Goal: Check status

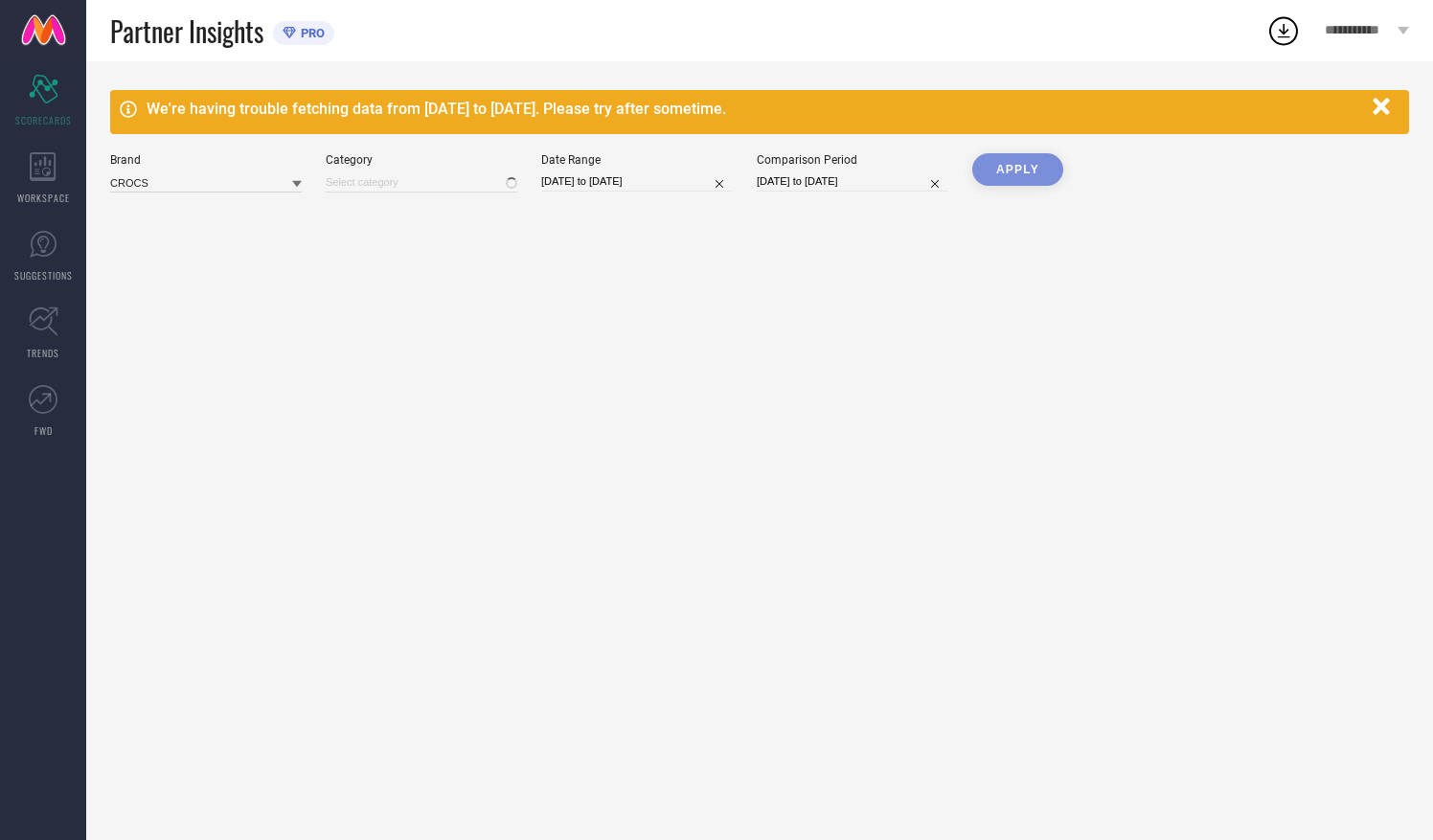
type input "All"
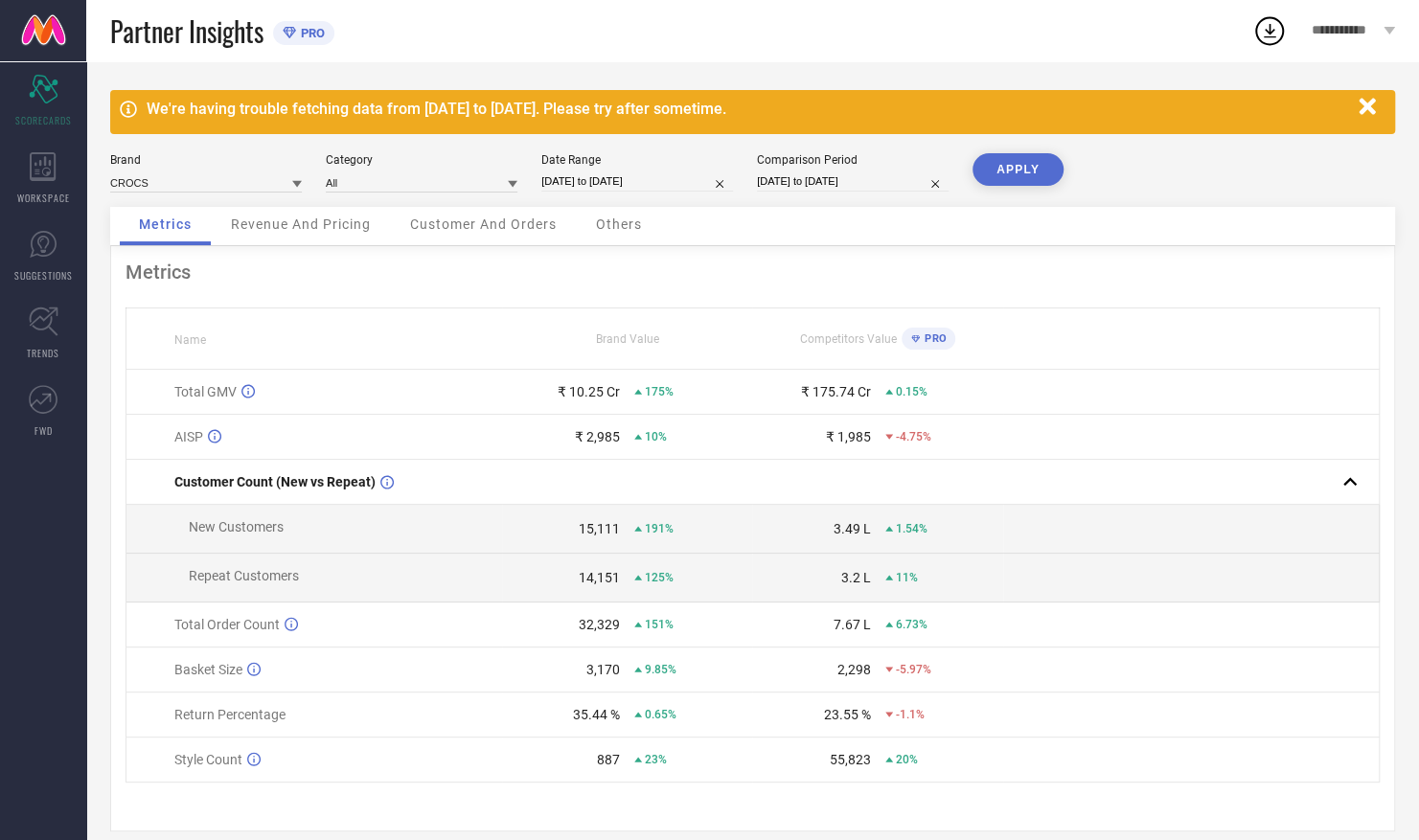
select select "7"
select select "2025"
select select "8"
select select "2025"
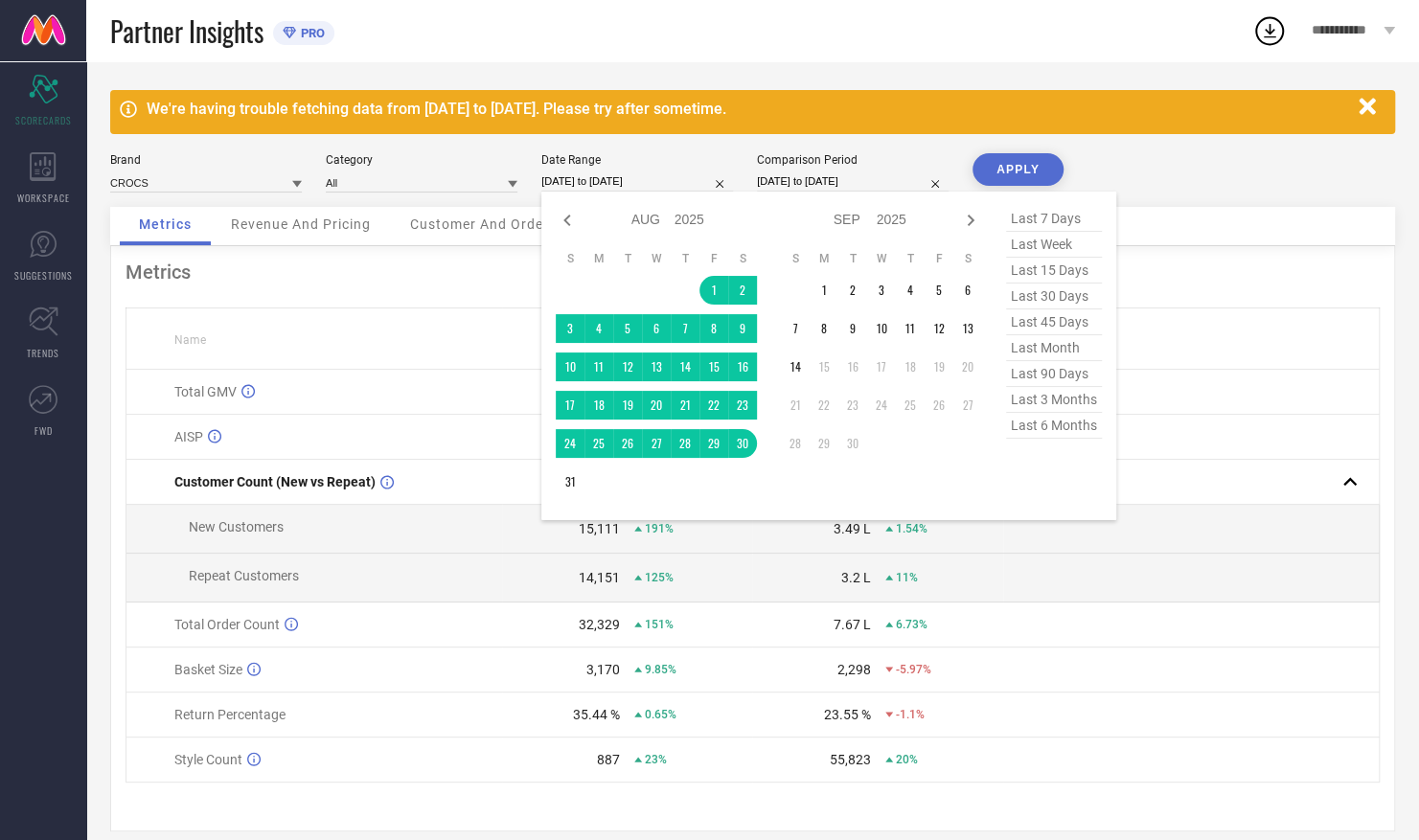
click at [676, 182] on input "[DATE] to [DATE]" at bounding box center [636, 181] width 192 height 20
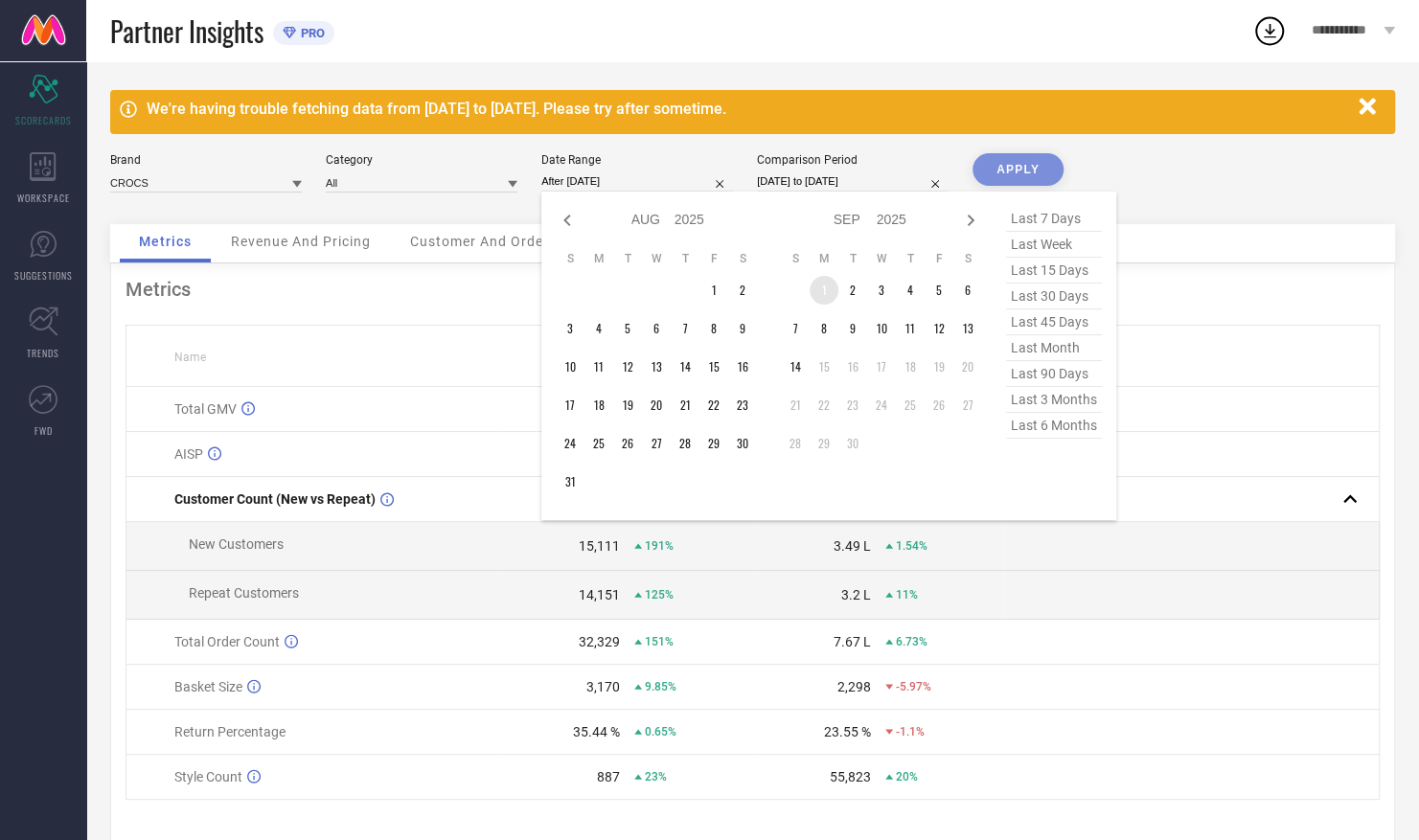
click at [830, 288] on td "1" at bounding box center [823, 289] width 29 height 29
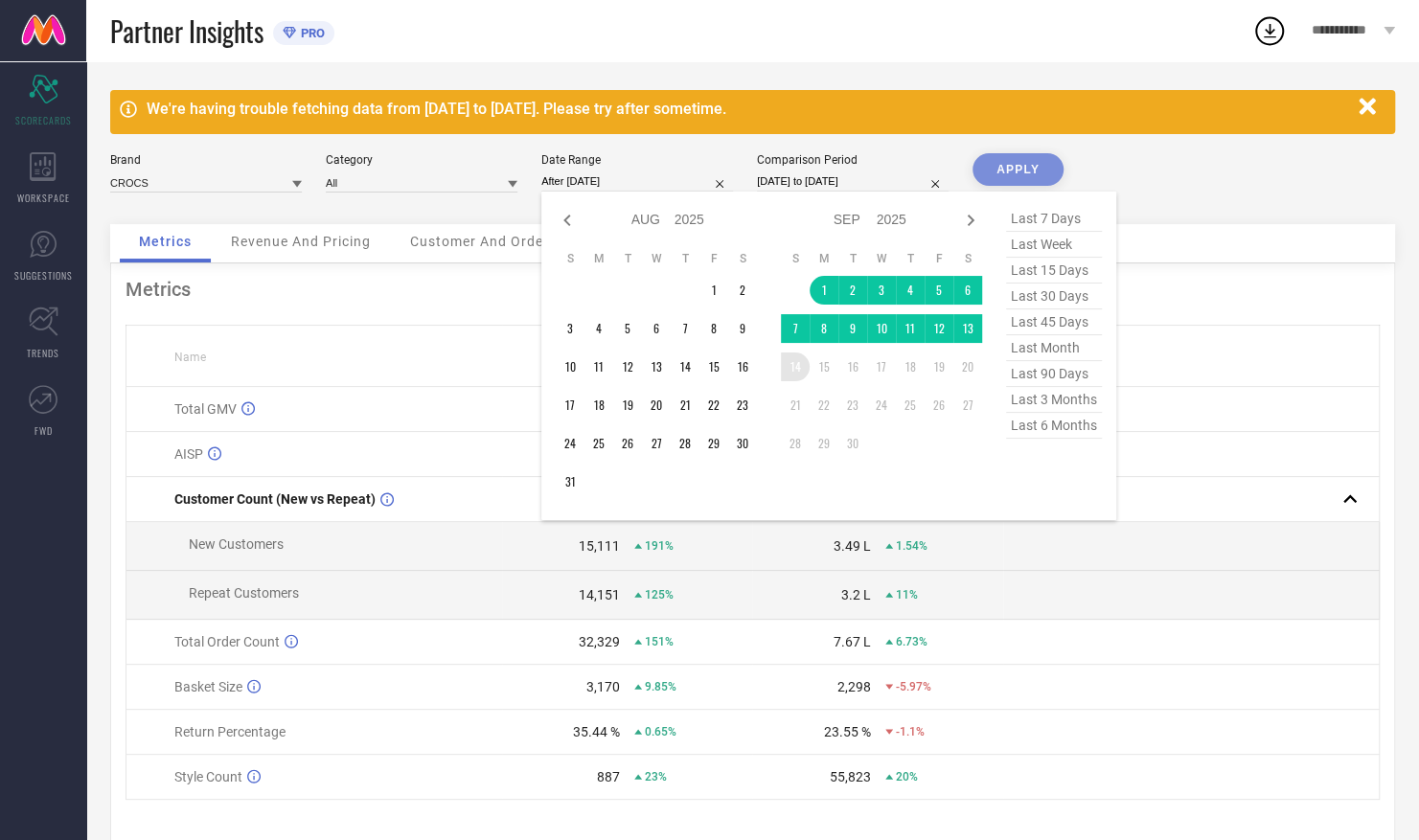
type input "[DATE] to [DATE]"
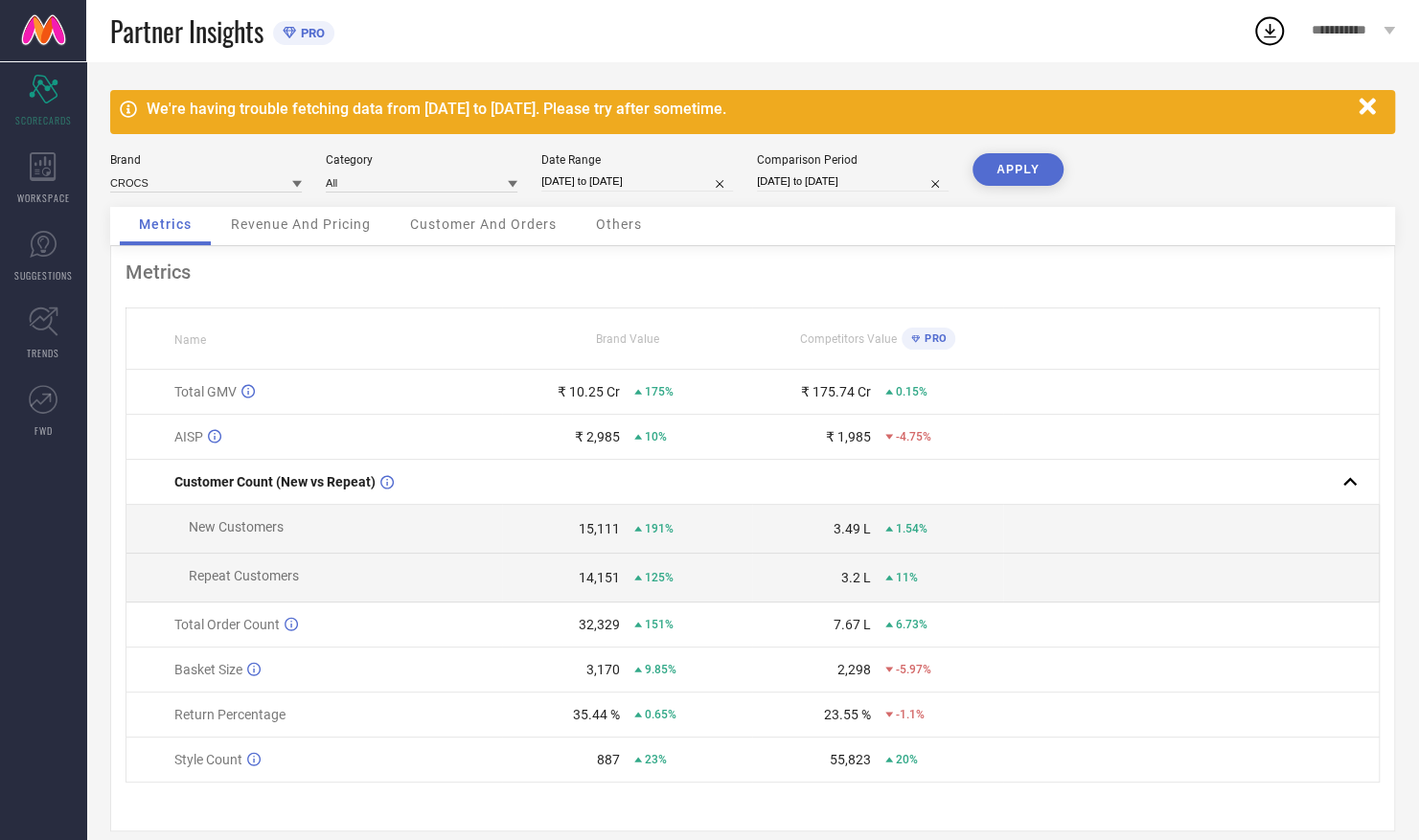
select select "7"
select select "2024"
select select "8"
select select "2024"
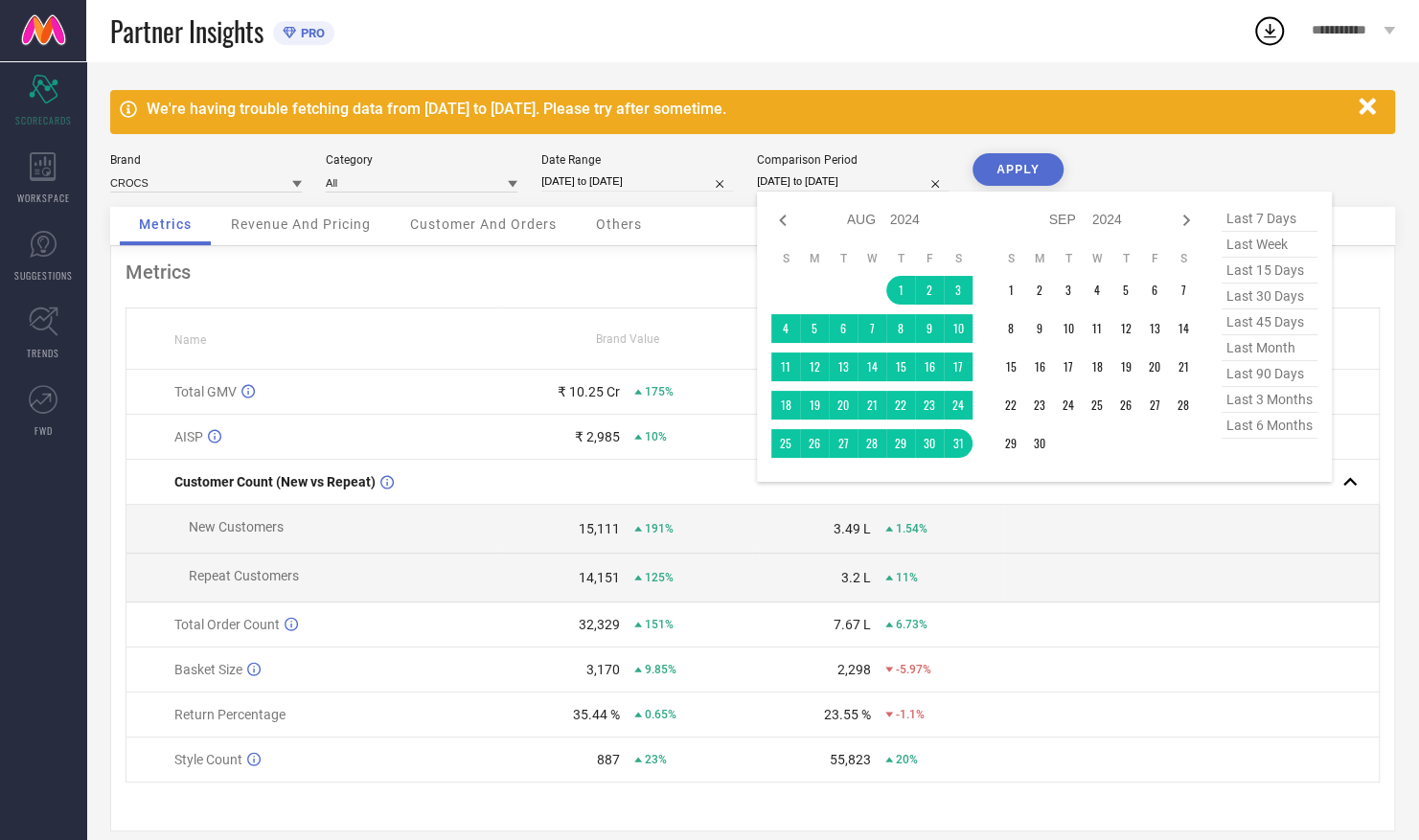
click at [840, 176] on input "[DATE] to [DATE]" at bounding box center [852, 181] width 192 height 20
click at [1187, 222] on icon at bounding box center [1185, 220] width 23 height 23
select select "8"
select select "2024"
select select "9"
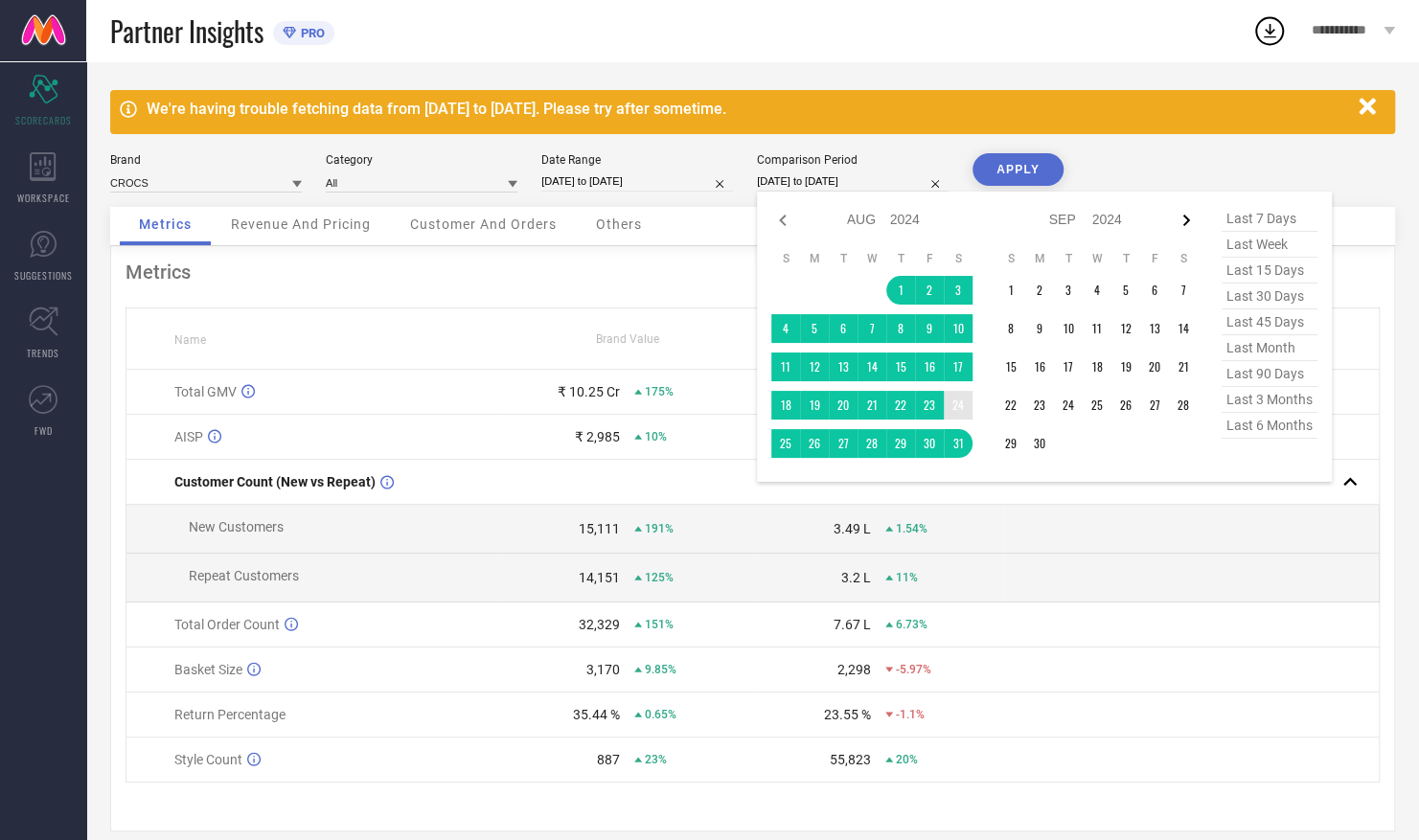
select select "2024"
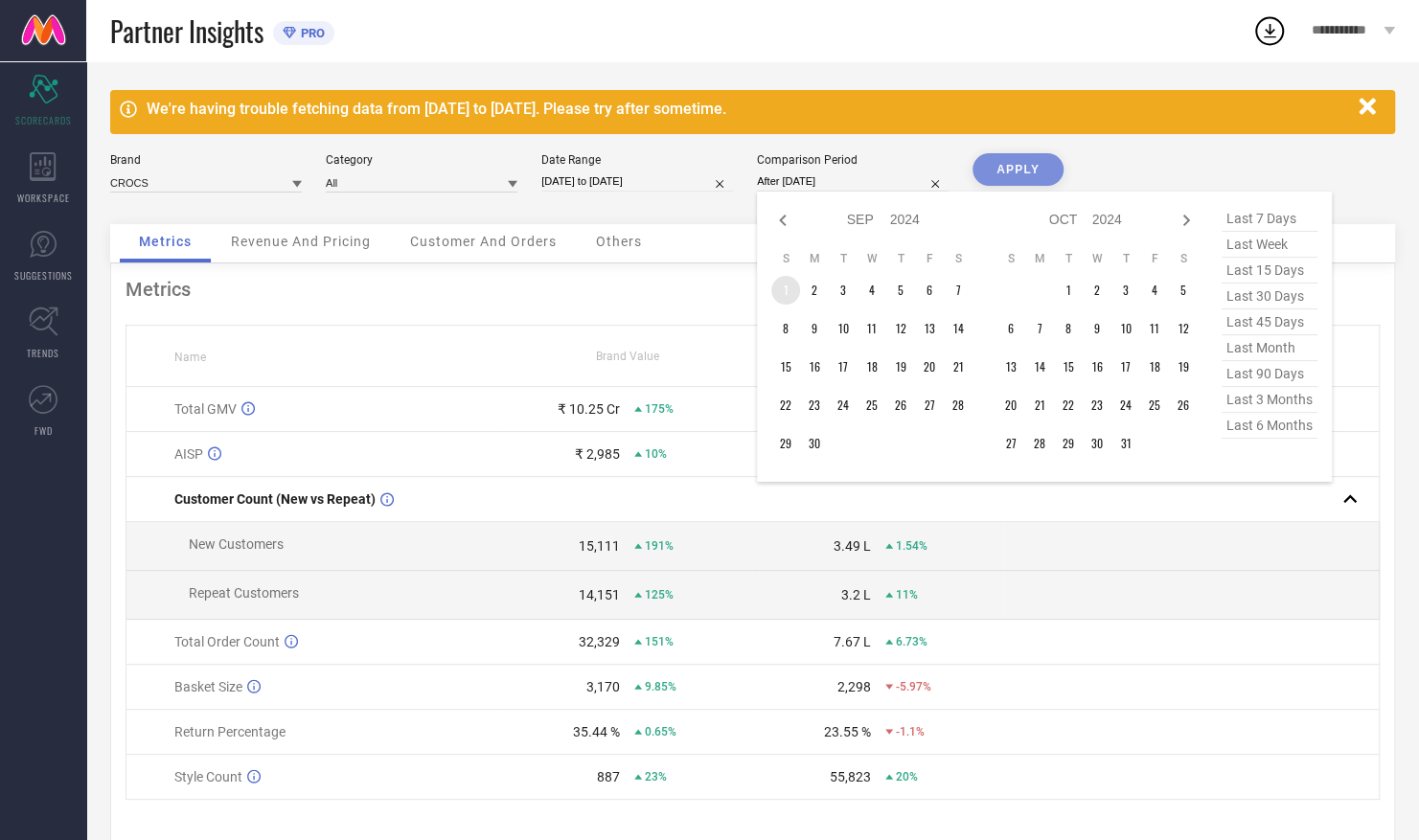
click at [786, 284] on td "1" at bounding box center [785, 289] width 29 height 29
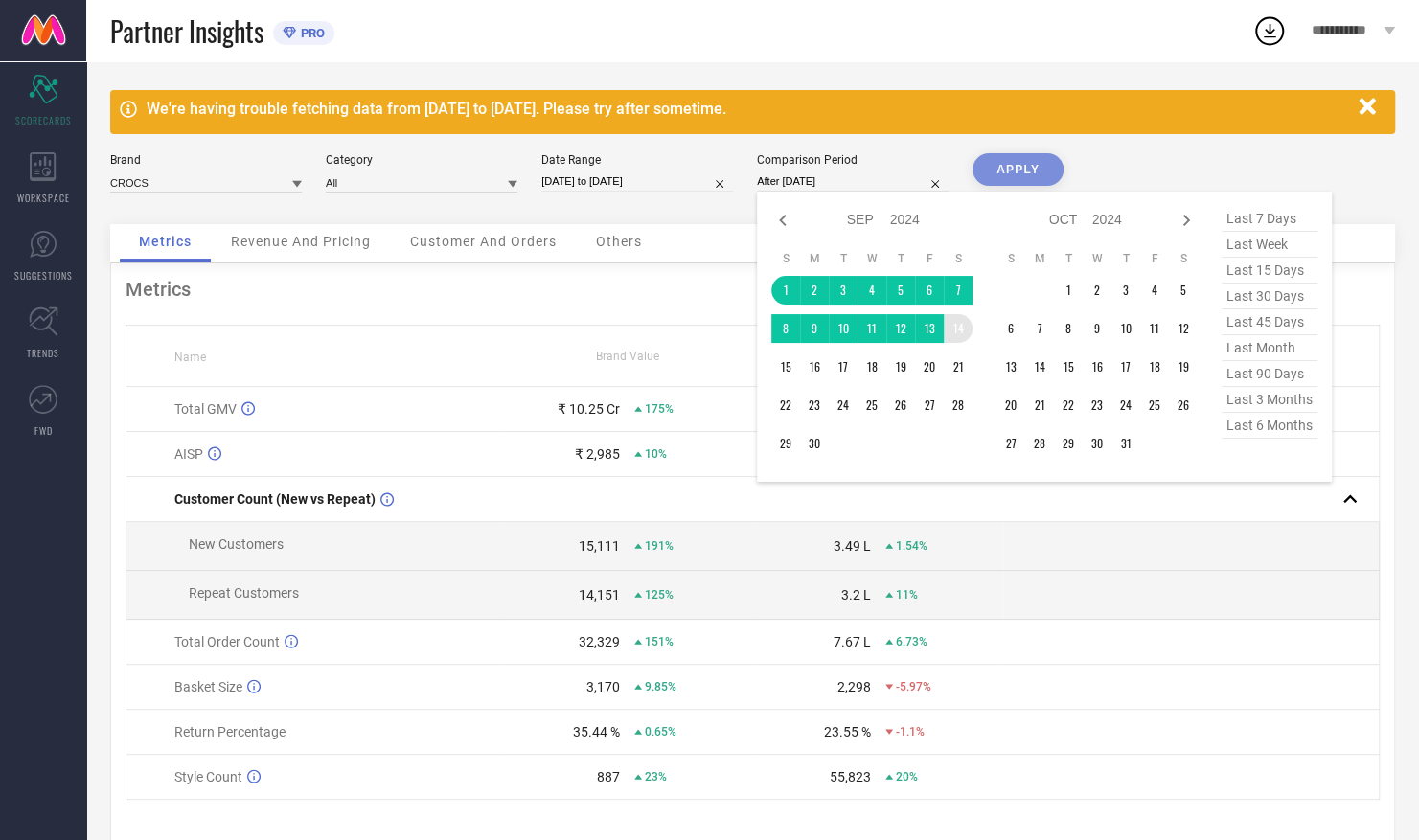
type input "[DATE] to [DATE]"
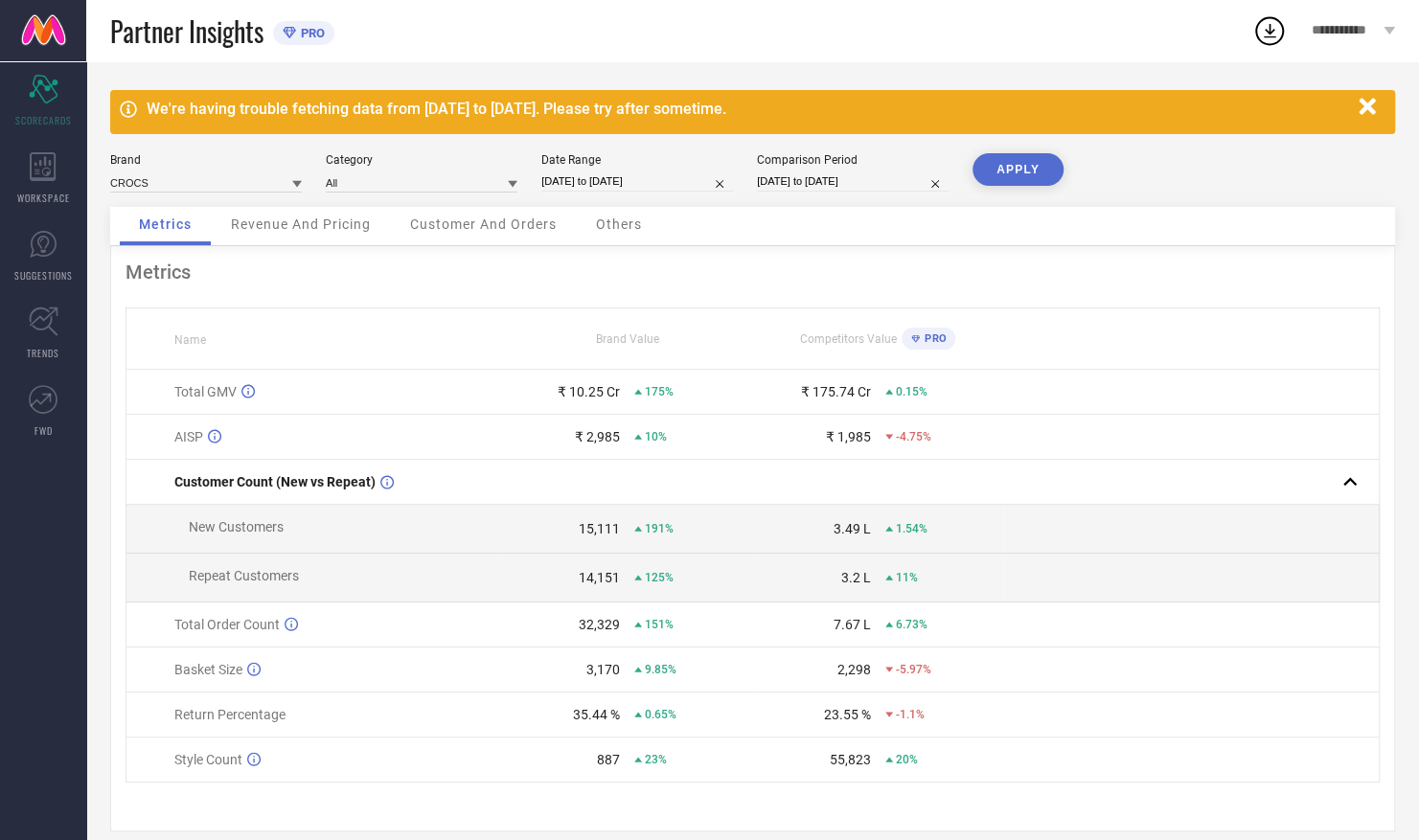
click at [1014, 180] on button "APPLY" at bounding box center [1018, 169] width 91 height 33
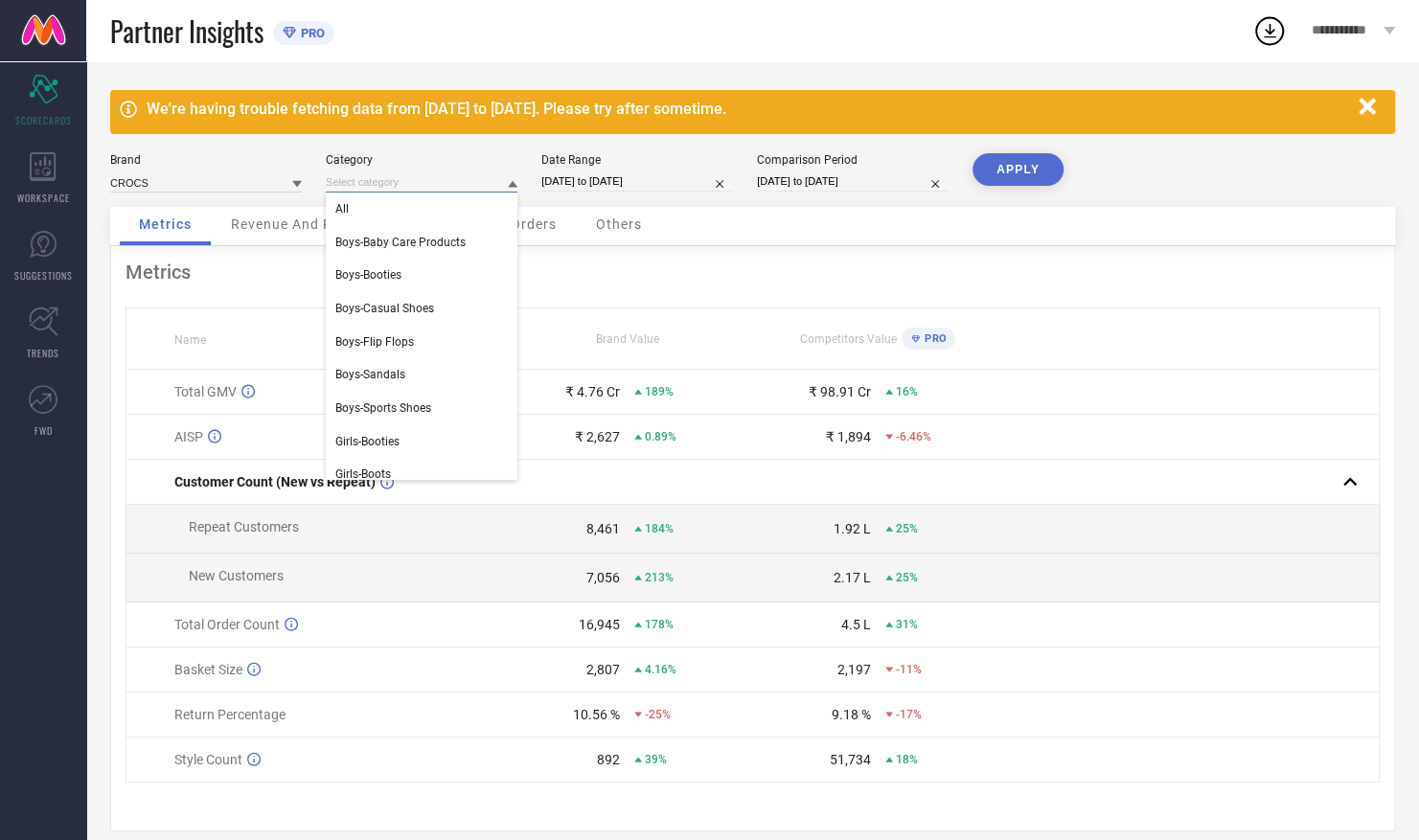
click at [462, 182] on input at bounding box center [422, 182] width 192 height 20
type input "wom"
click at [431, 362] on div "Women-Flip Flops" at bounding box center [422, 374] width 192 height 33
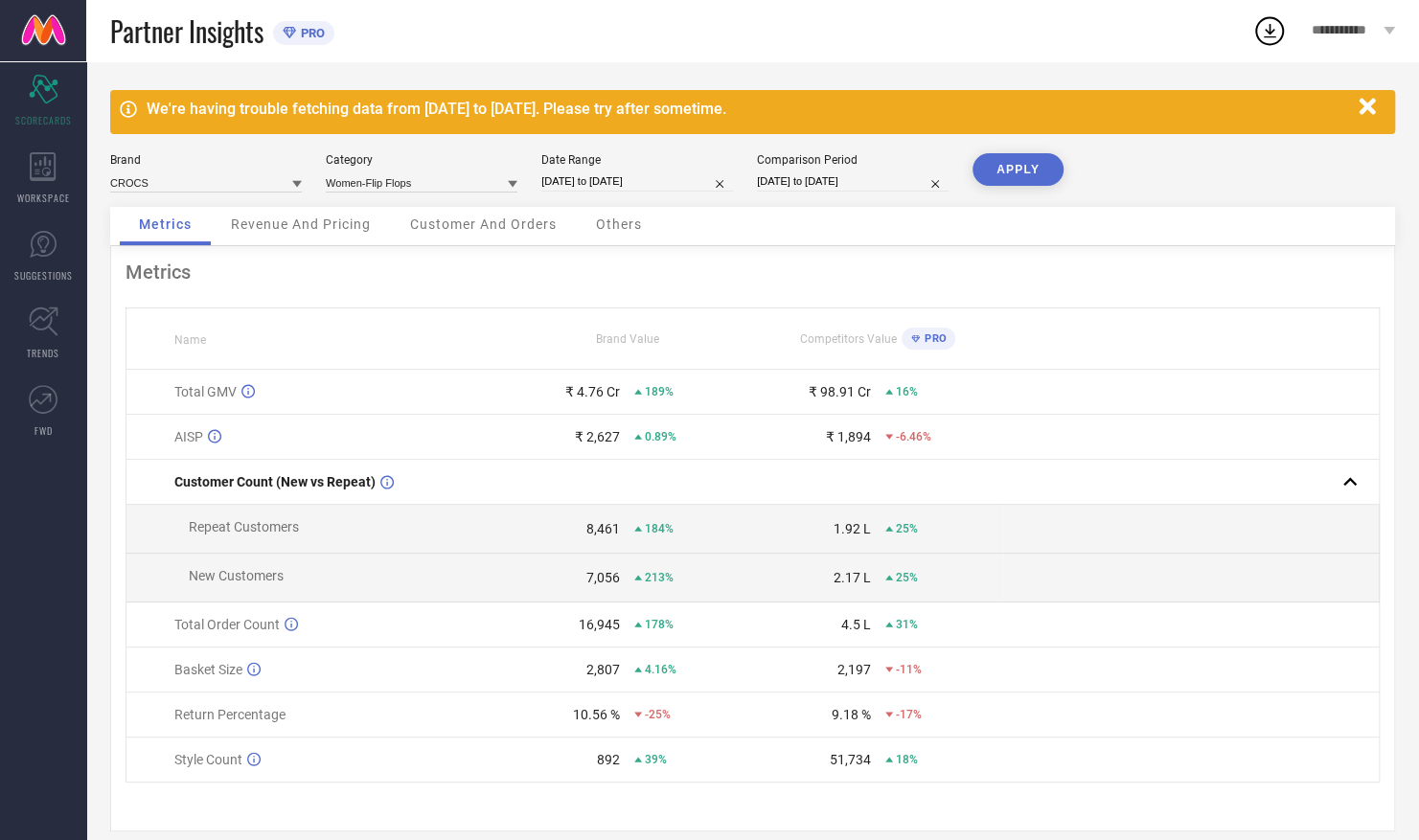
click at [1038, 174] on button "APPLY" at bounding box center [1018, 169] width 91 height 33
click at [486, 182] on input at bounding box center [422, 182] width 192 height 20
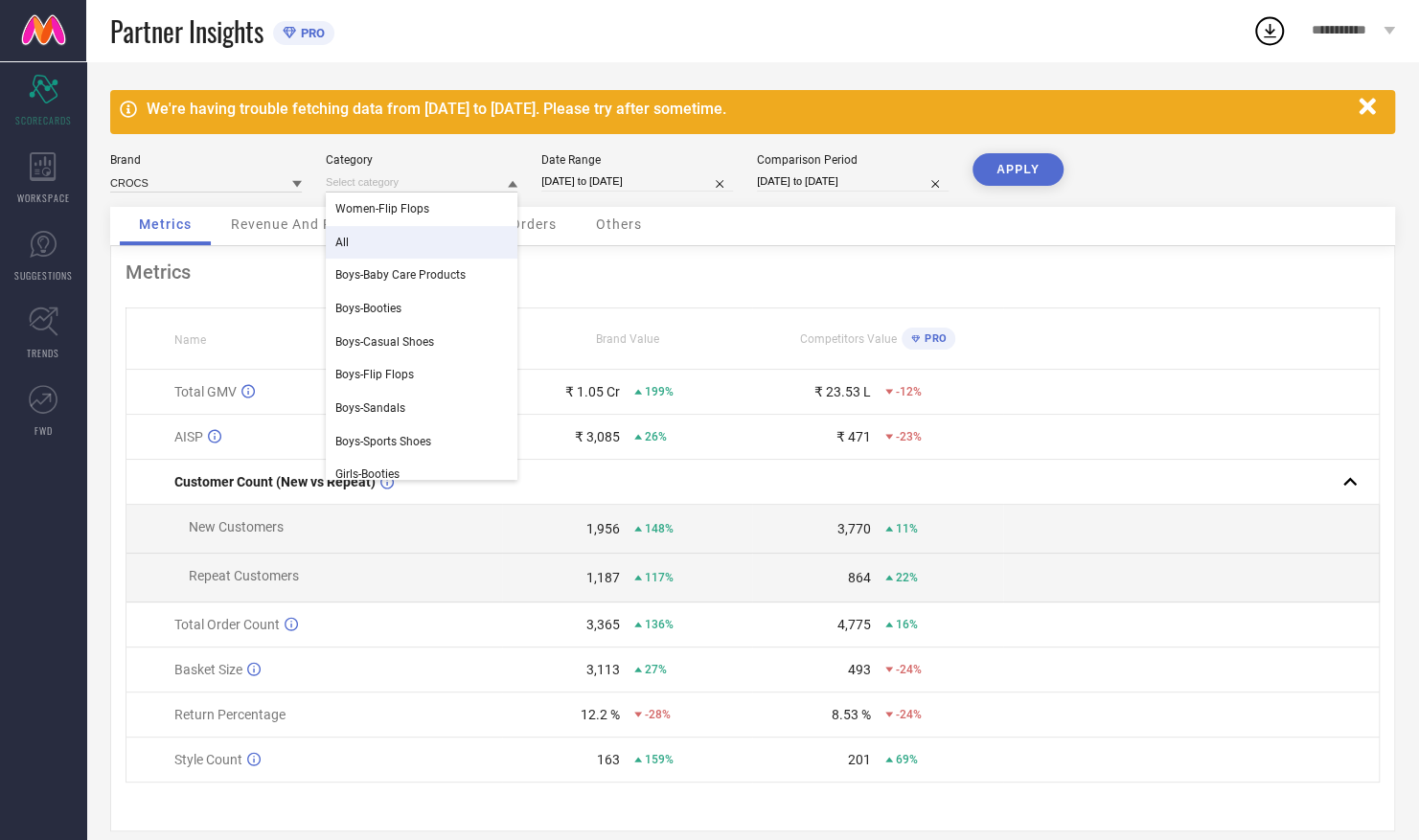
click at [397, 242] on div "All" at bounding box center [422, 242] width 192 height 33
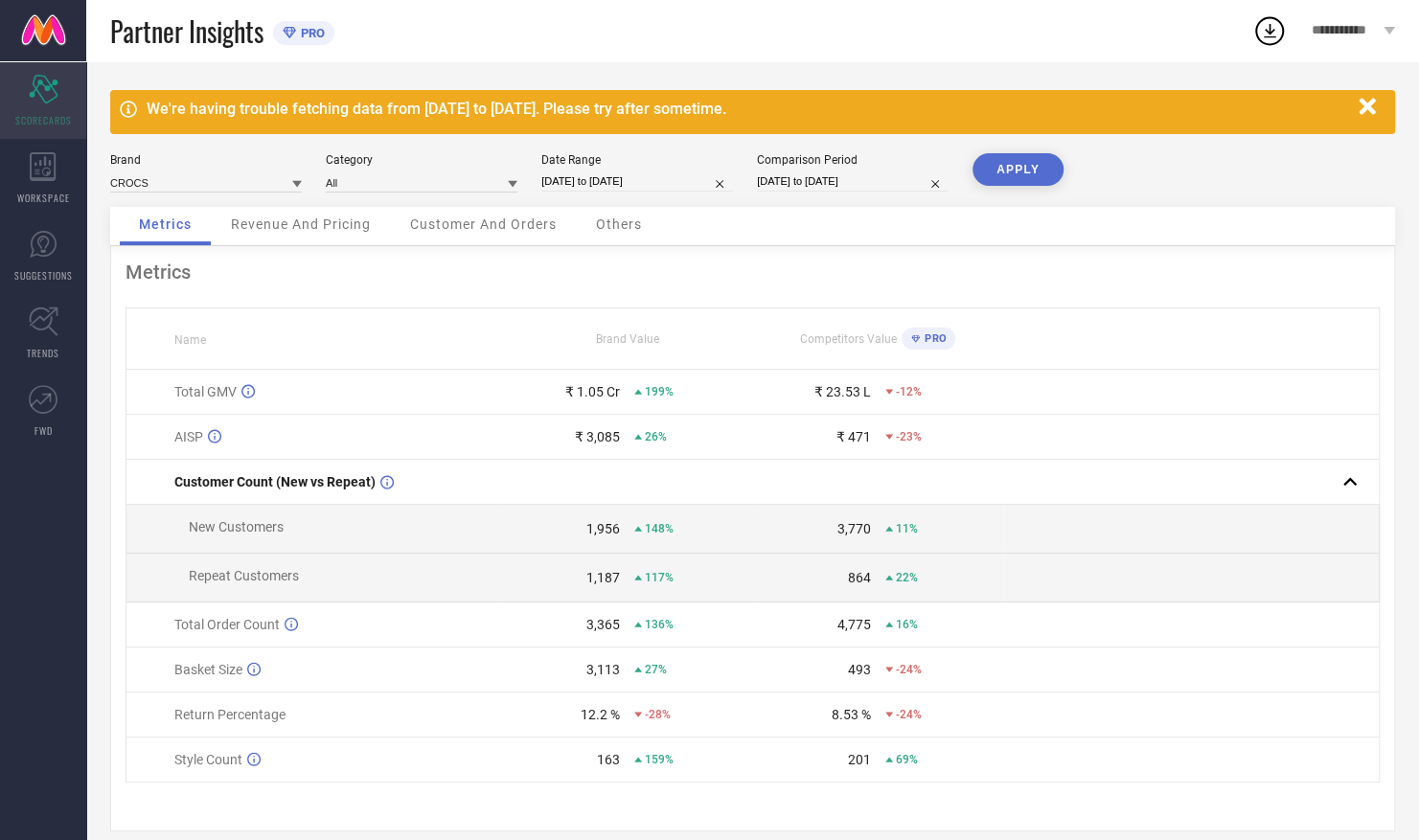
click at [46, 98] on icon "Scorecard" at bounding box center [44, 88] width 30 height 29
